Goal: Browse casually

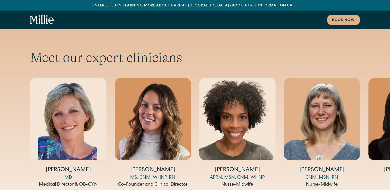
scroll to position [1690, 0]
